Goal: Task Accomplishment & Management: Manage account settings

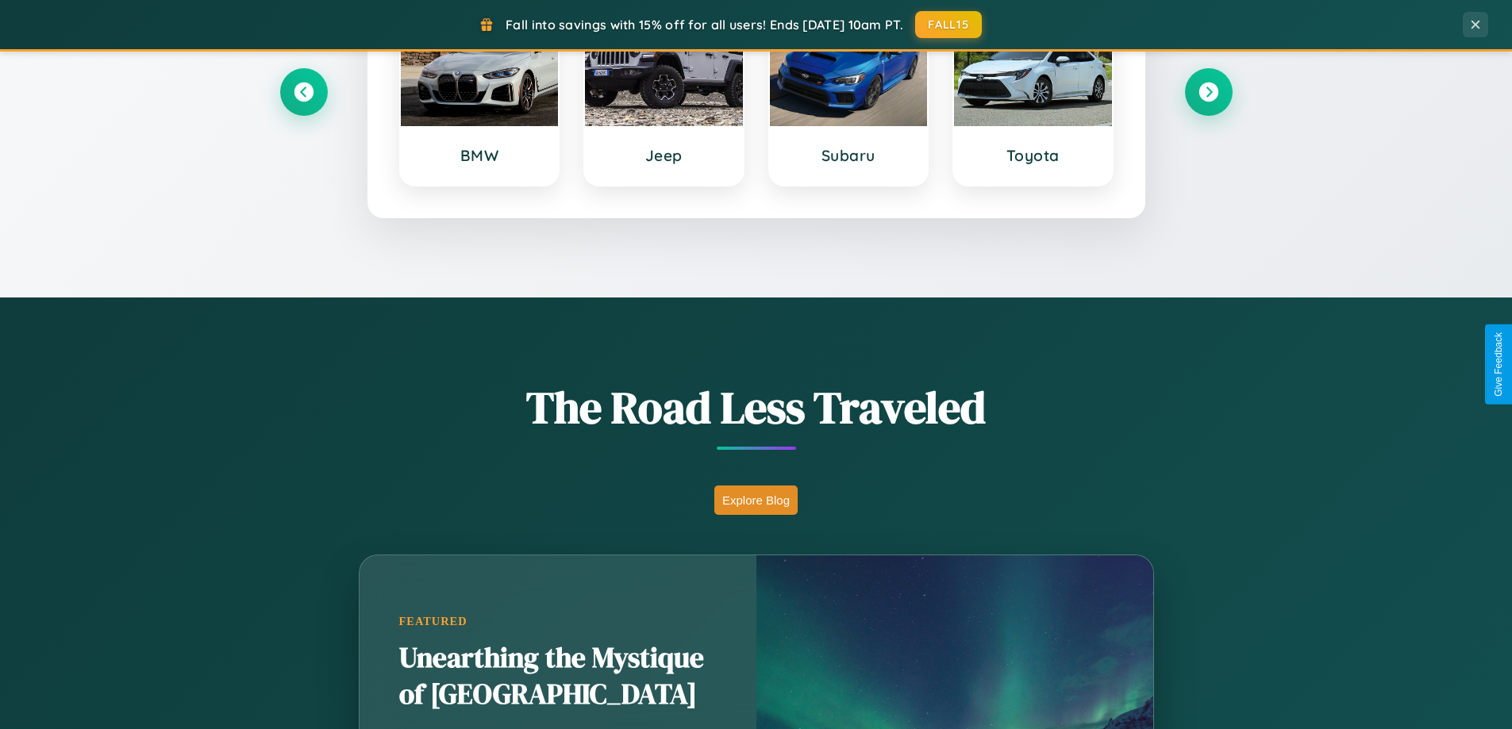
scroll to position [1092, 0]
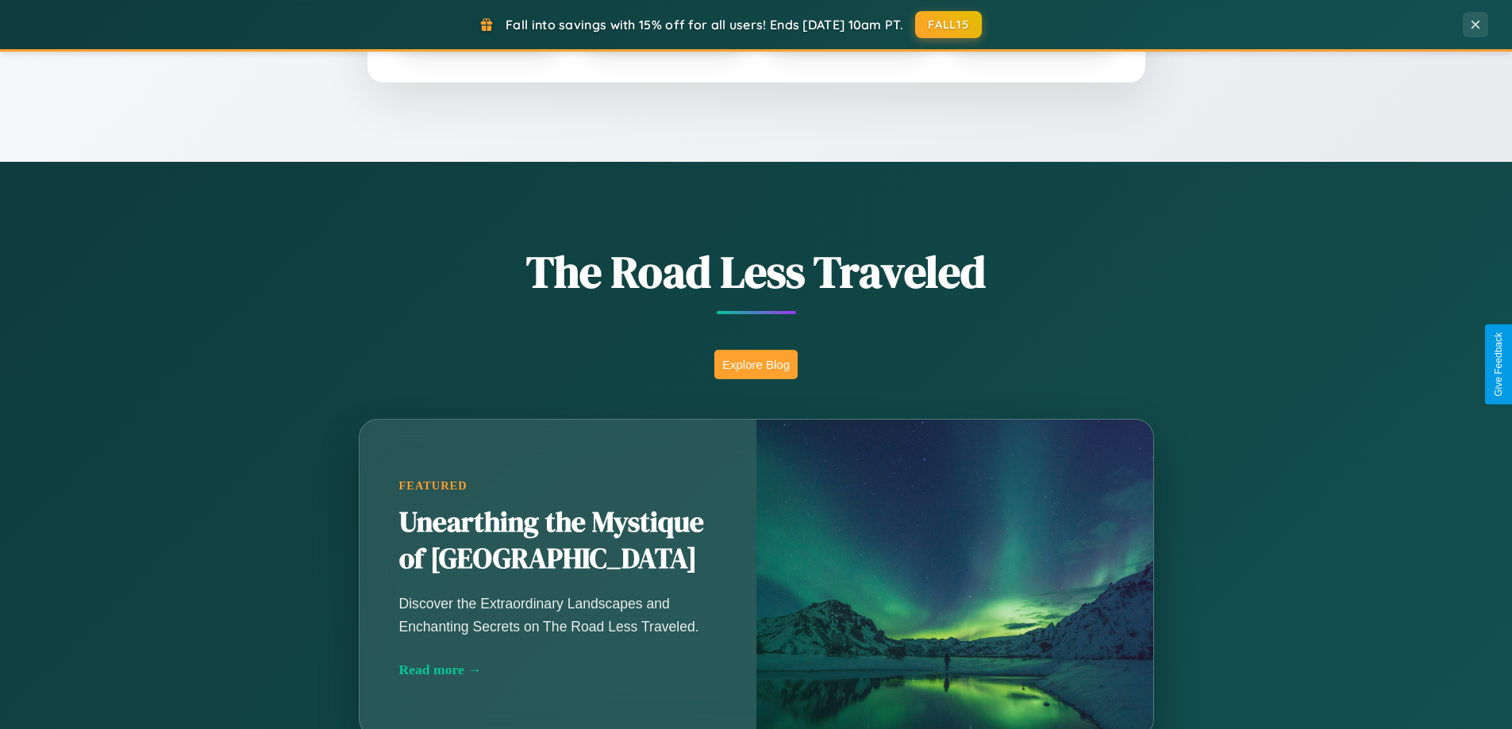
click at [756, 364] on button "Explore Blog" at bounding box center [755, 364] width 83 height 29
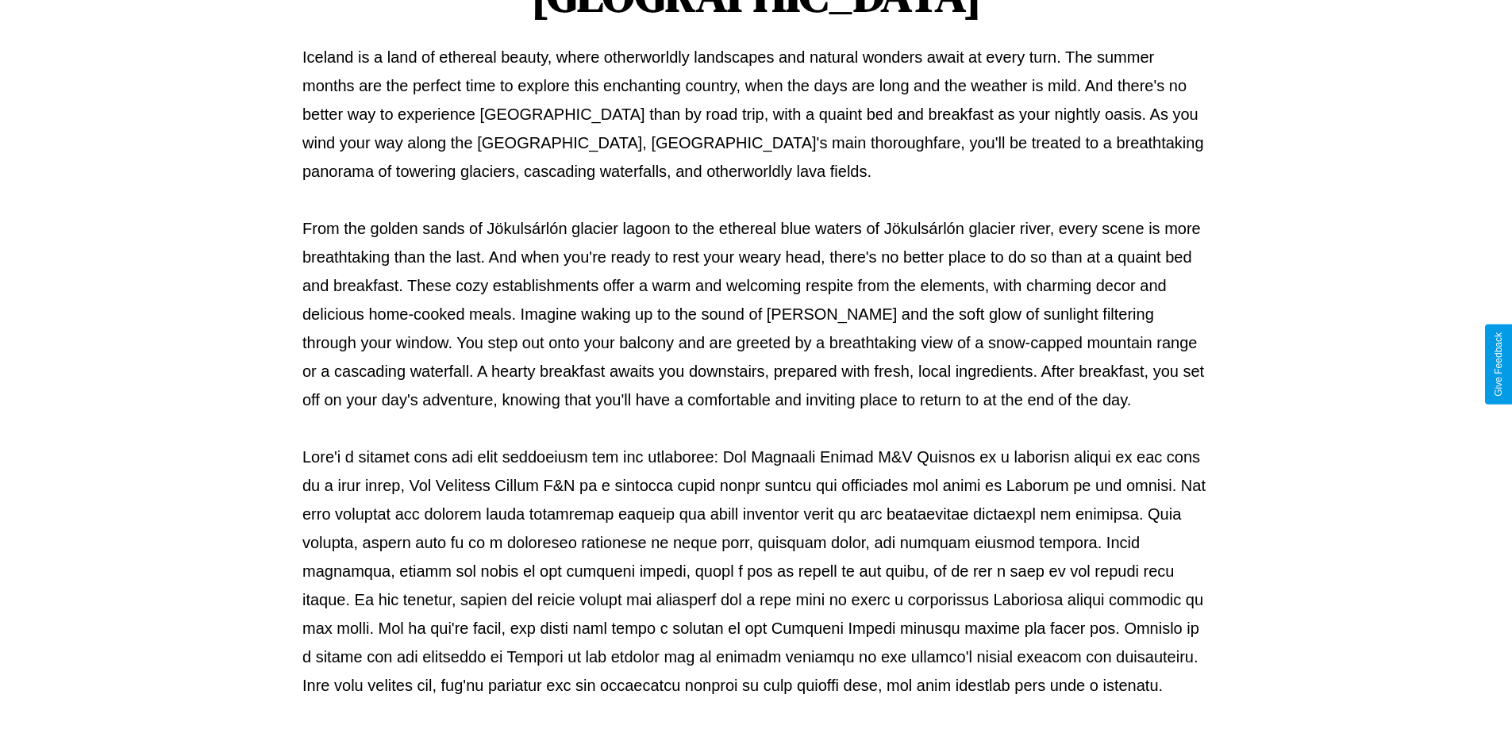
scroll to position [513, 0]
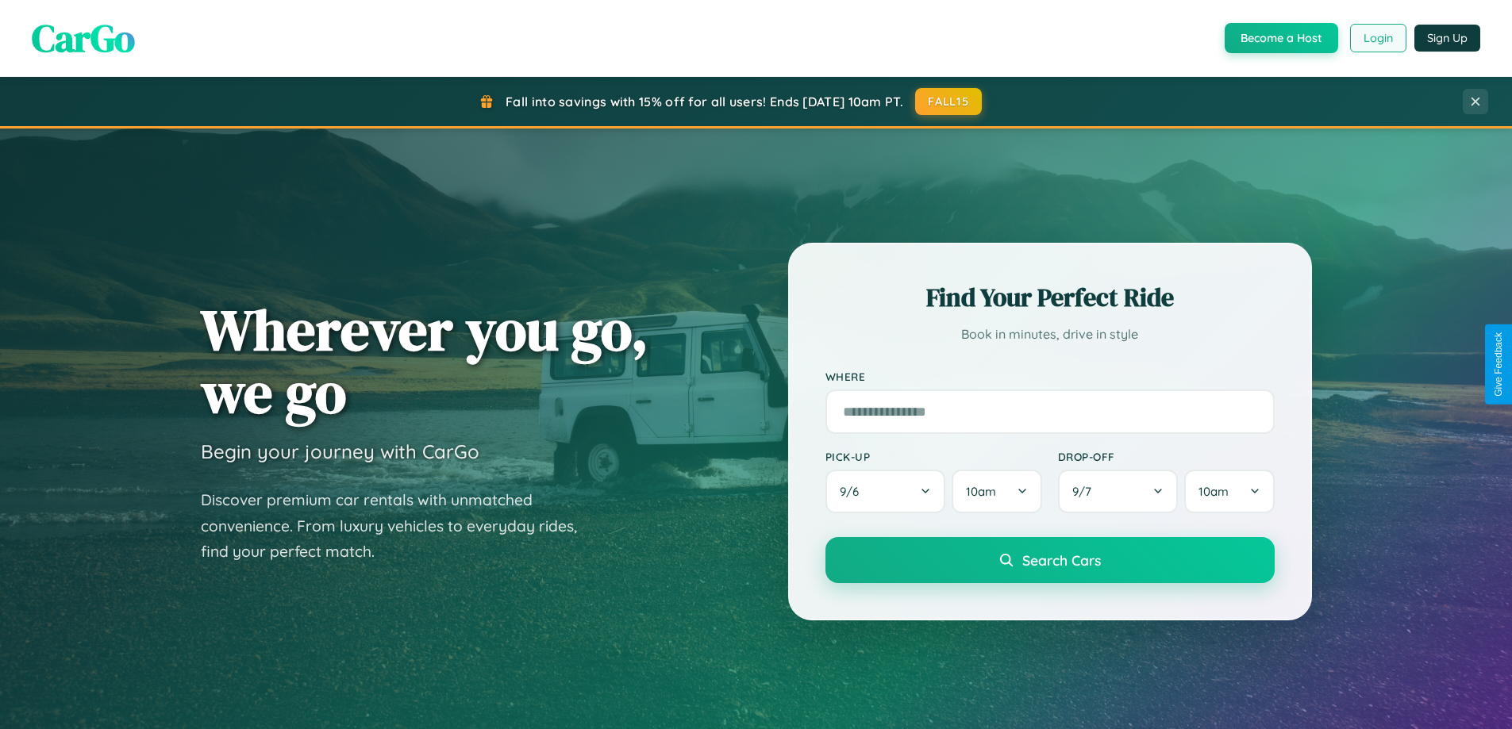
click at [1377, 38] on button "Login" at bounding box center [1378, 38] width 56 height 29
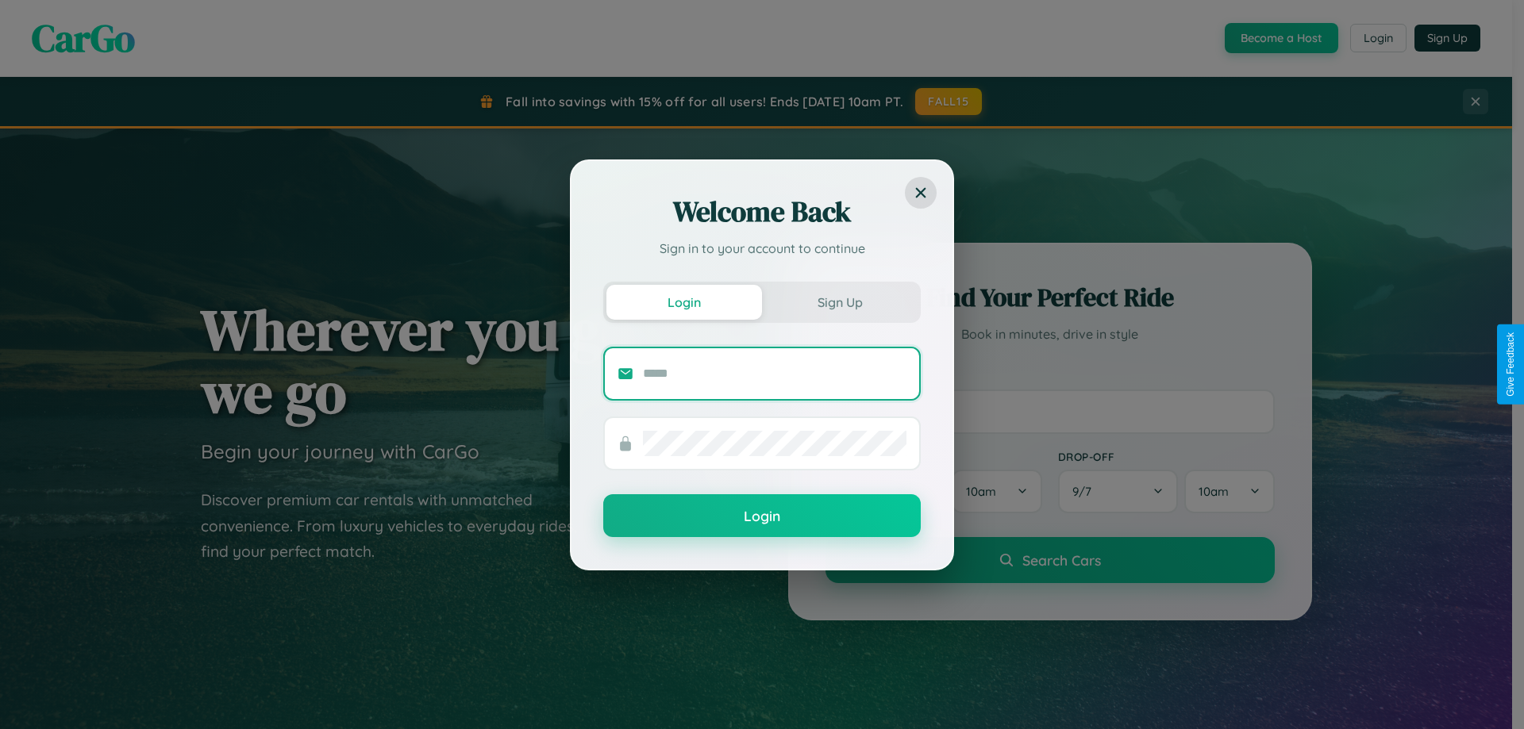
click at [775, 373] on input "text" at bounding box center [774, 373] width 263 height 25
type input "**********"
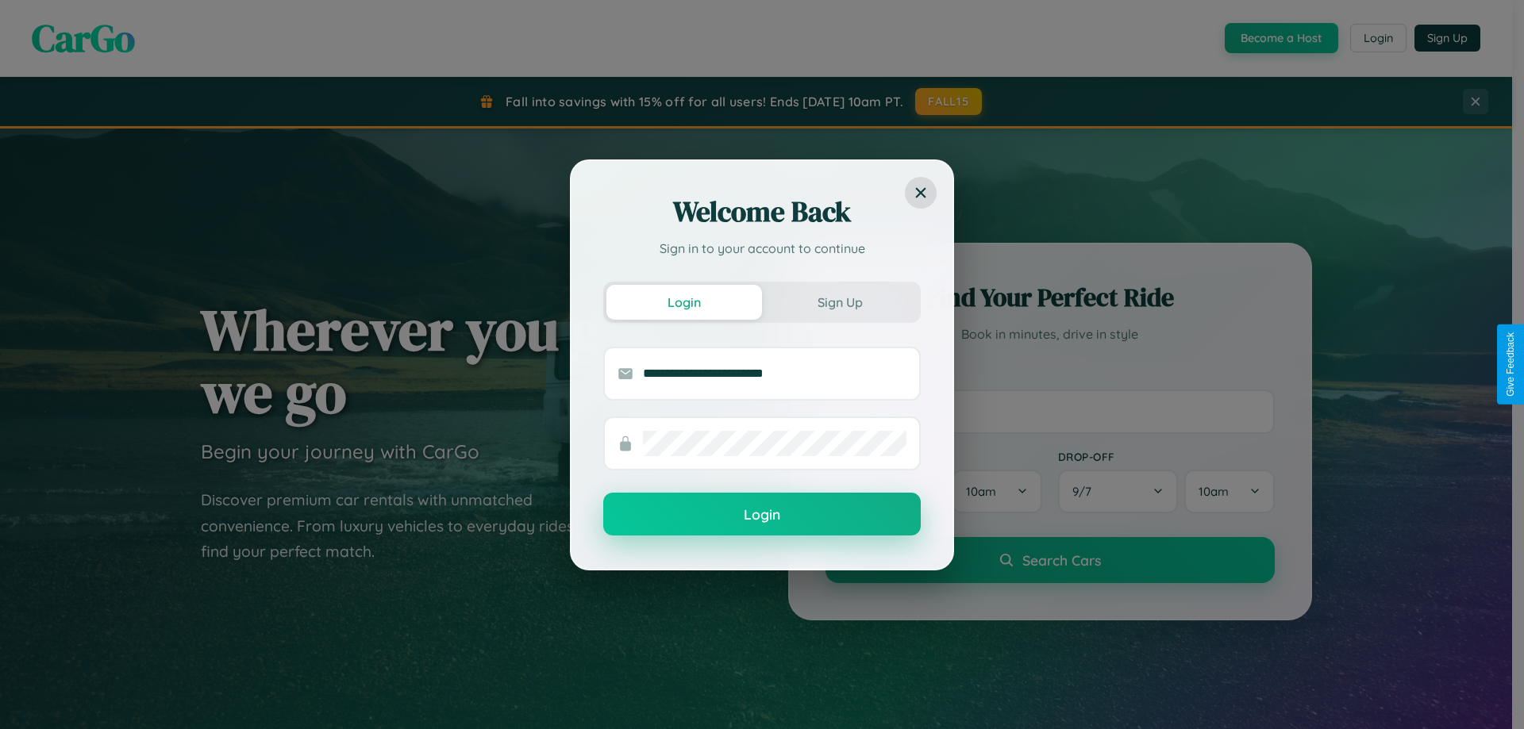
click at [762, 515] on button "Login" at bounding box center [761, 514] width 317 height 43
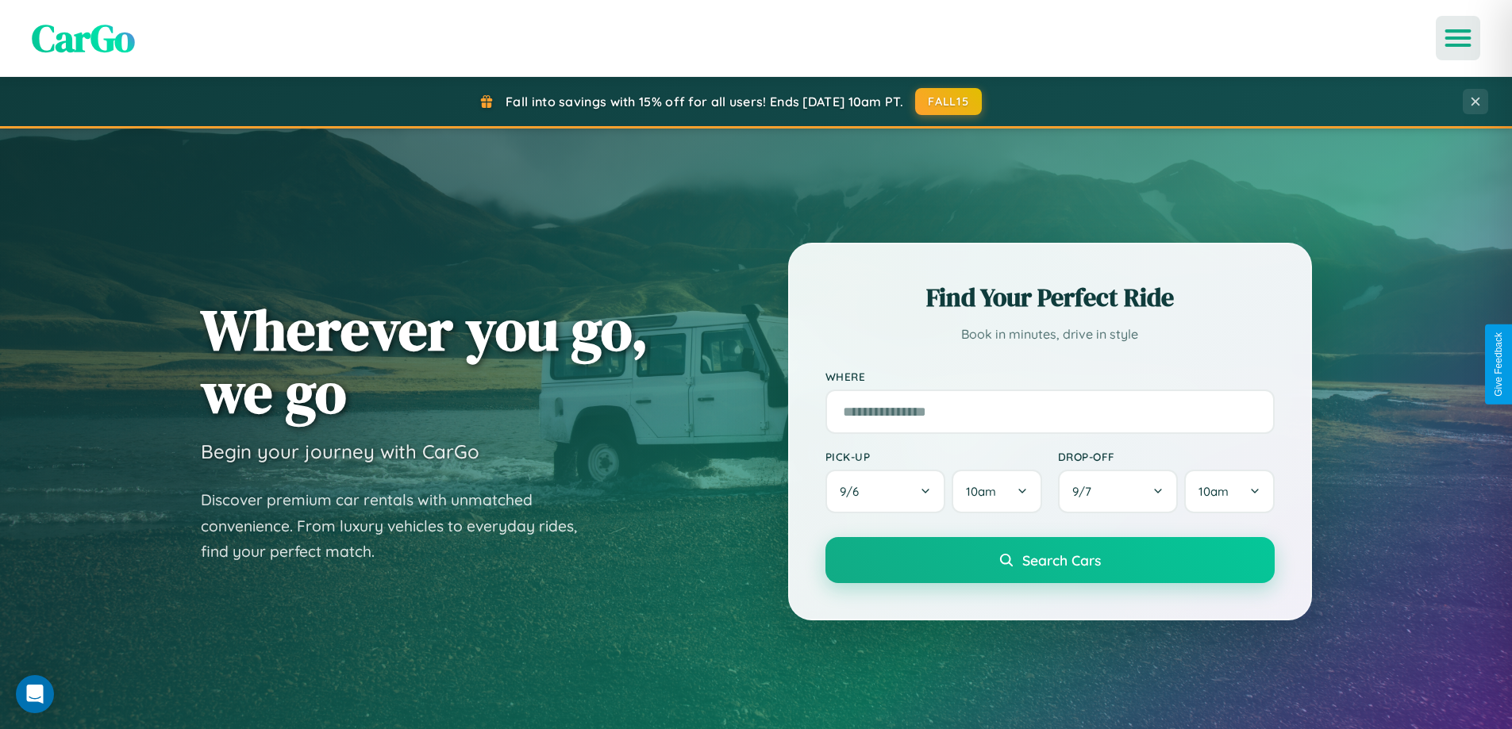
click at [1458, 38] on icon "Open menu" at bounding box center [1458, 38] width 23 height 14
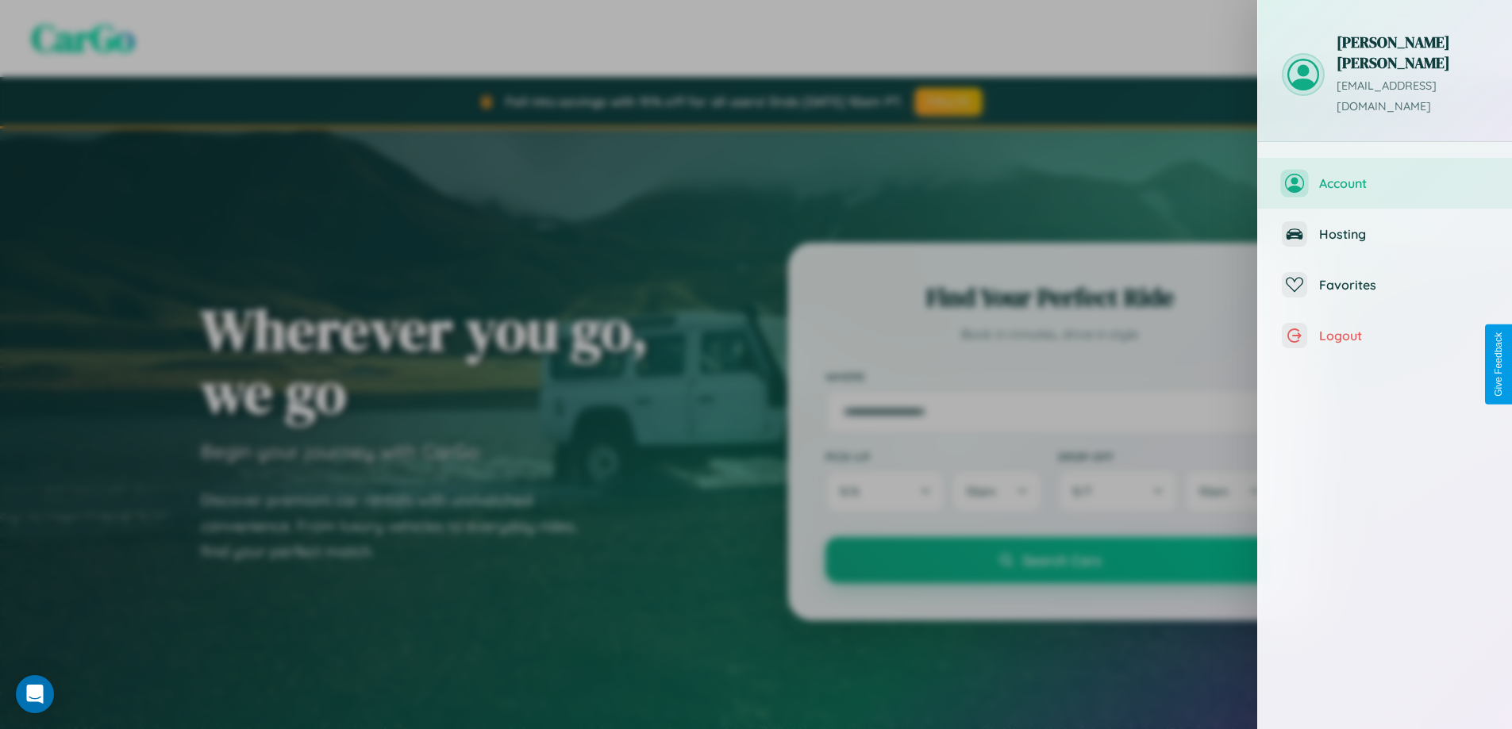
click at [1385, 175] on span "Account" at bounding box center [1403, 183] width 169 height 16
